Goal: Transaction & Acquisition: Purchase product/service

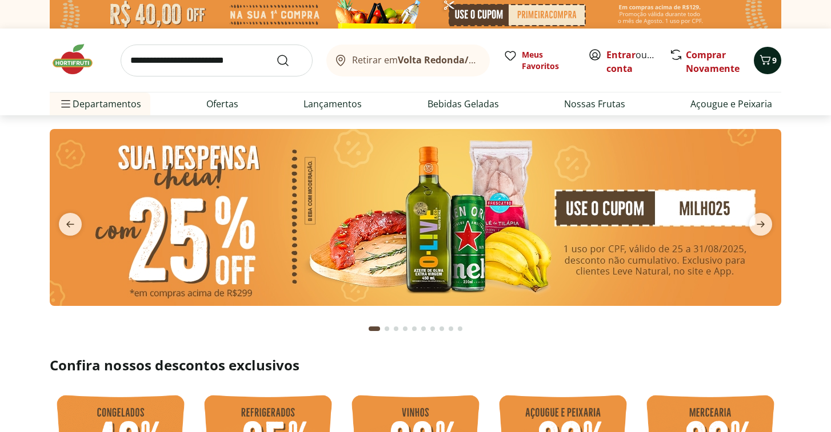
click at [768, 66] on icon "Carrinho" at bounding box center [765, 60] width 14 height 14
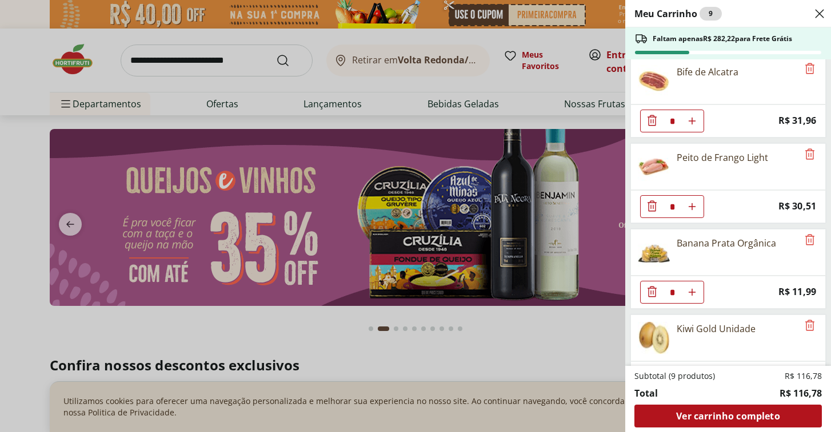
scroll to position [3, 0]
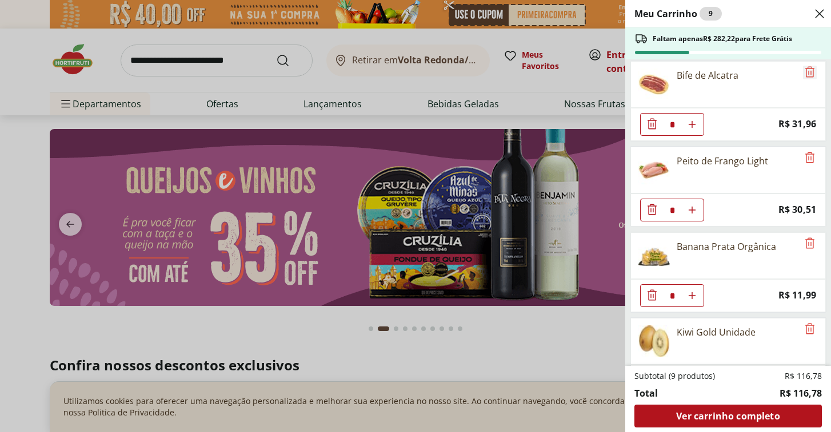
click at [806, 66] on icon "Remove" at bounding box center [810, 72] width 14 height 14
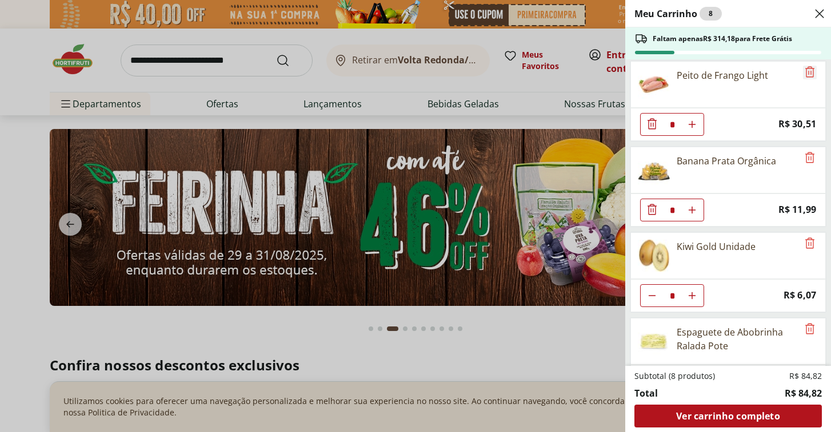
click at [806, 67] on icon "Remove" at bounding box center [809, 71] width 9 height 11
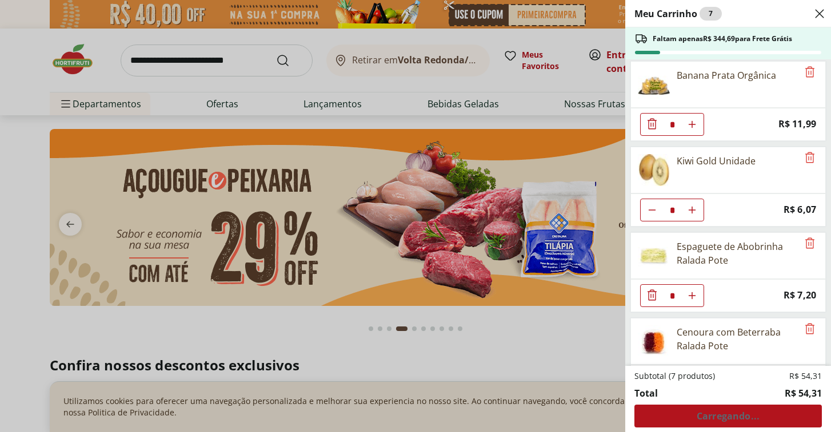
click at [806, 67] on icon "Remove" at bounding box center [809, 71] width 9 height 11
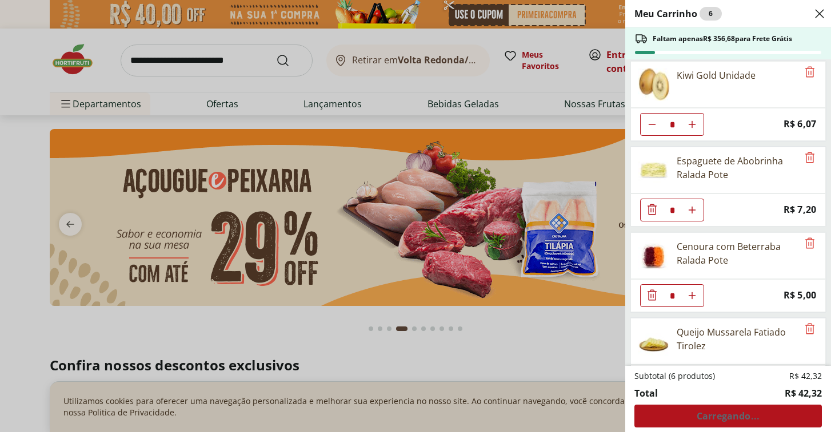
click at [806, 67] on icon "Remove" at bounding box center [809, 71] width 9 height 11
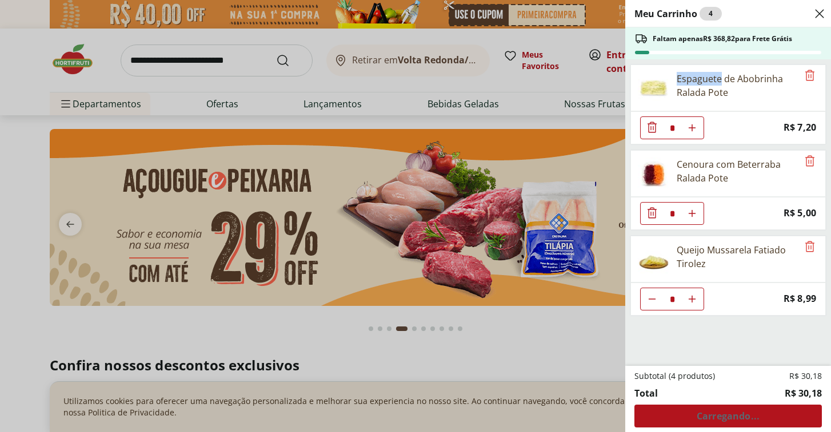
click at [806, 67] on div "Espaguete de Abobrinha Ralada Pote" at bounding box center [727, 88] width 195 height 47
click at [806, 73] on icon "Remove" at bounding box center [810, 76] width 14 height 14
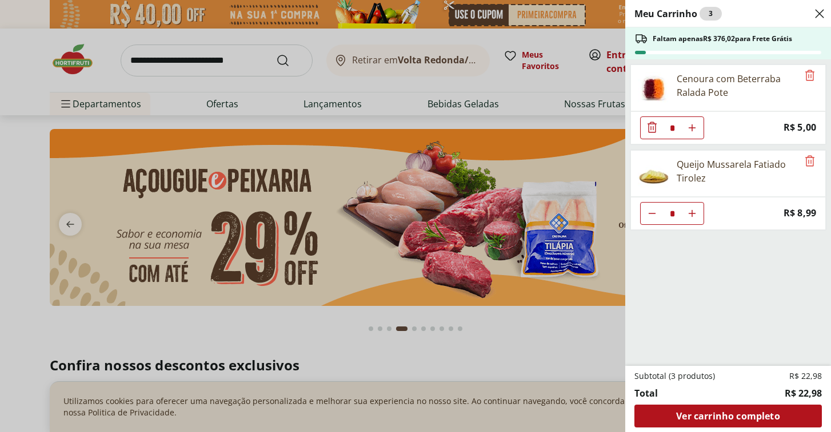
click at [647, 216] on icon "Diminuir Quantidade" at bounding box center [651, 213] width 9 height 9
type input "*"
click at [804, 71] on icon "Remove" at bounding box center [810, 76] width 14 height 14
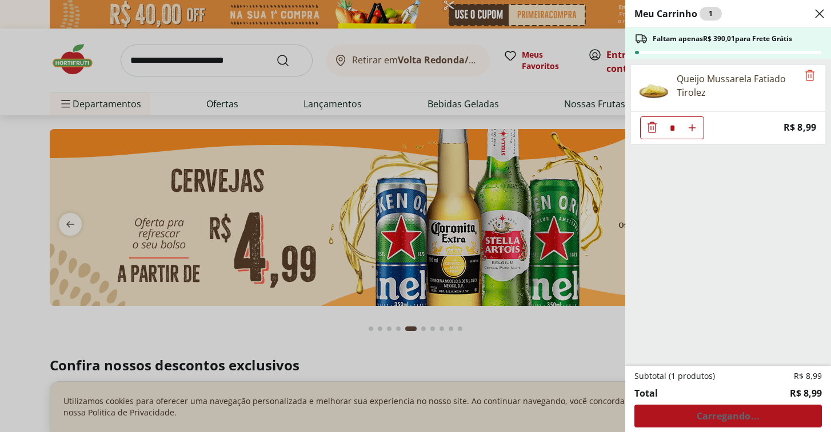
click at [578, 67] on div "Meu Carrinho 1 Faltam apenas R$ 390,01 para Frete Grátis Queijo Mussarela Fatia…" at bounding box center [415, 216] width 831 height 432
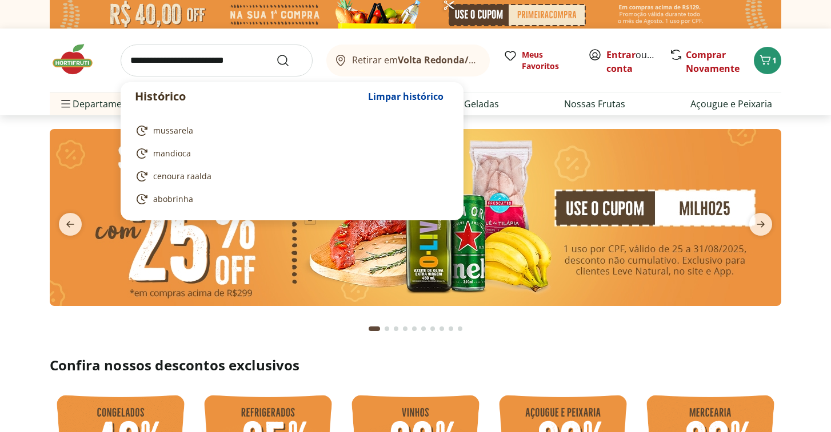
click at [230, 56] on input "search" at bounding box center [217, 61] width 192 height 32
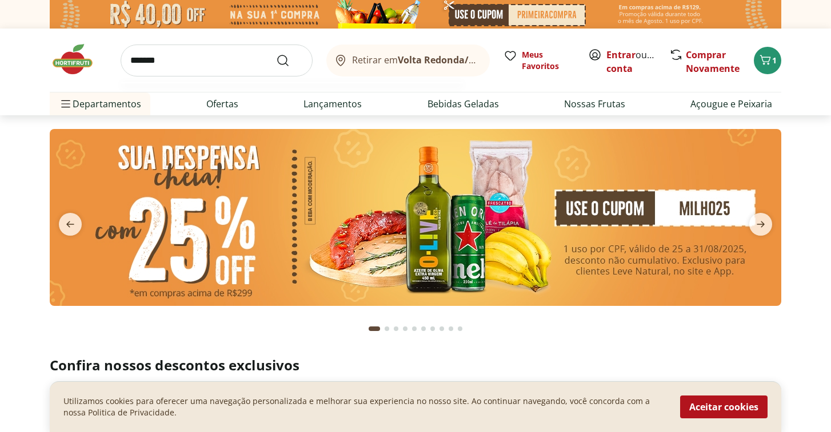
type input "*******"
click at [290, 60] on button "Submit Search" at bounding box center [289, 61] width 27 height 14
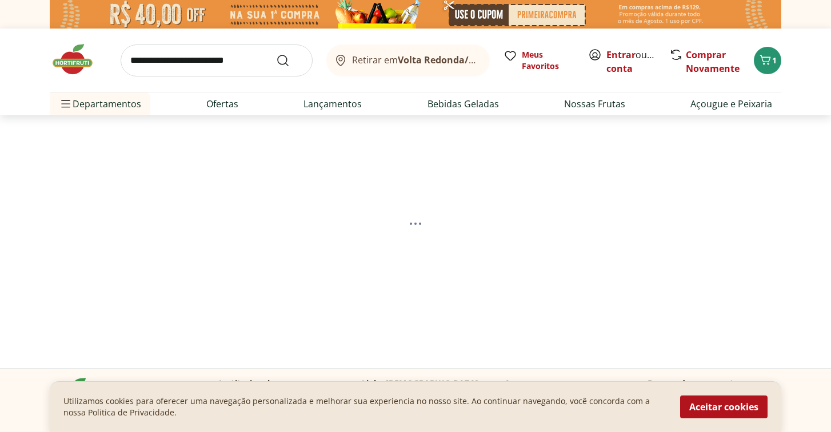
select select "**********"
